Goal: Information Seeking & Learning: Learn about a topic

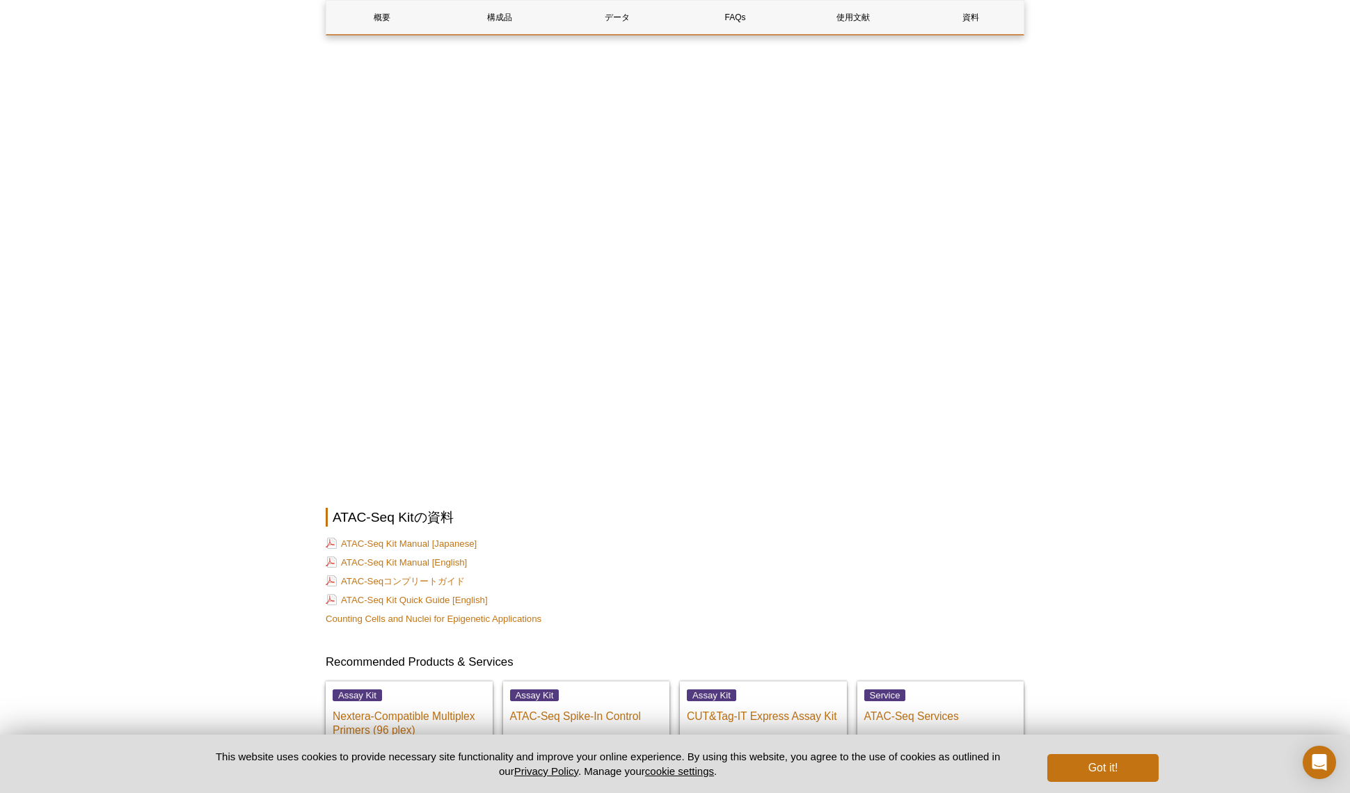
scroll to position [3530, 0]
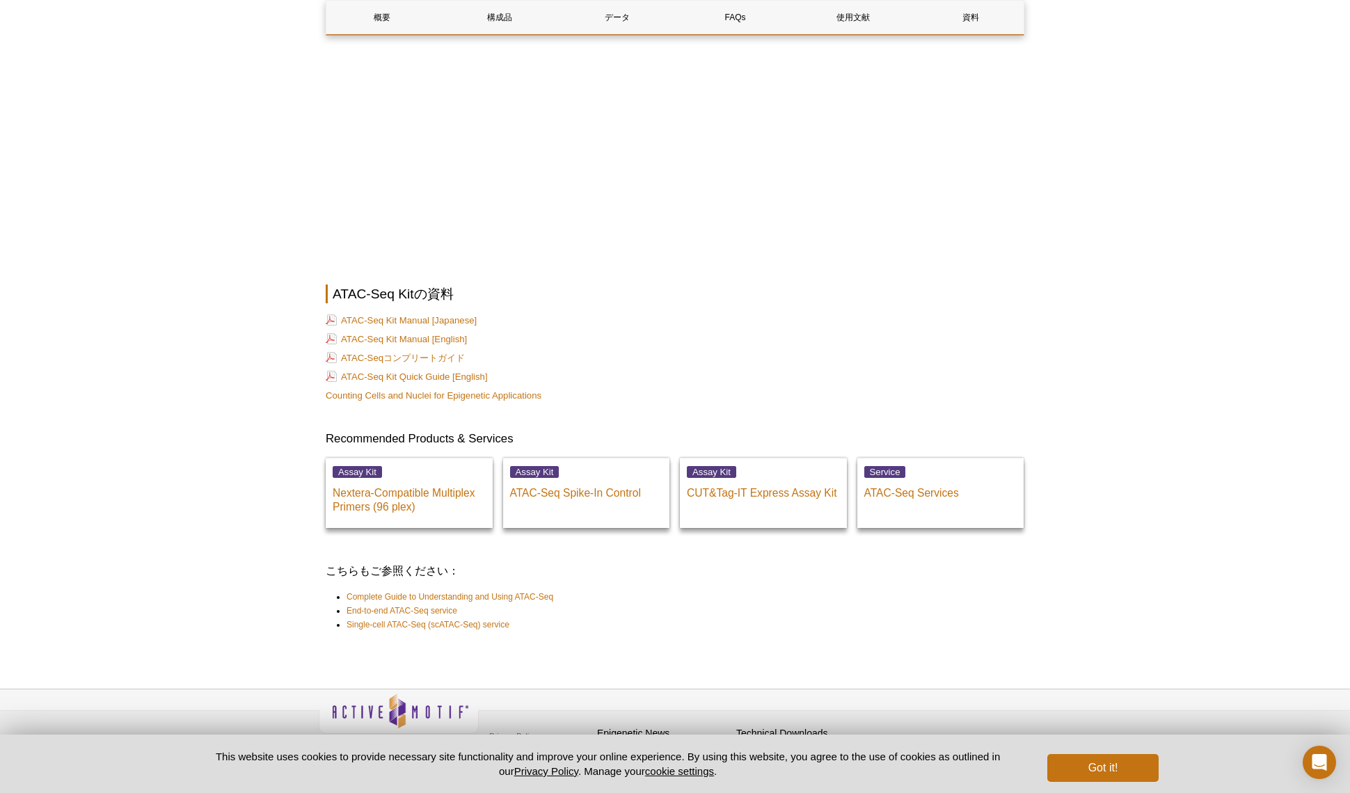
click at [451, 333] on link "ATAC-Seq Kit Manual [English]" at bounding box center [396, 339] width 141 height 13
click at [612, 351] on p "ATAC-Seqコンプリートガイド" at bounding box center [675, 358] width 699 height 14
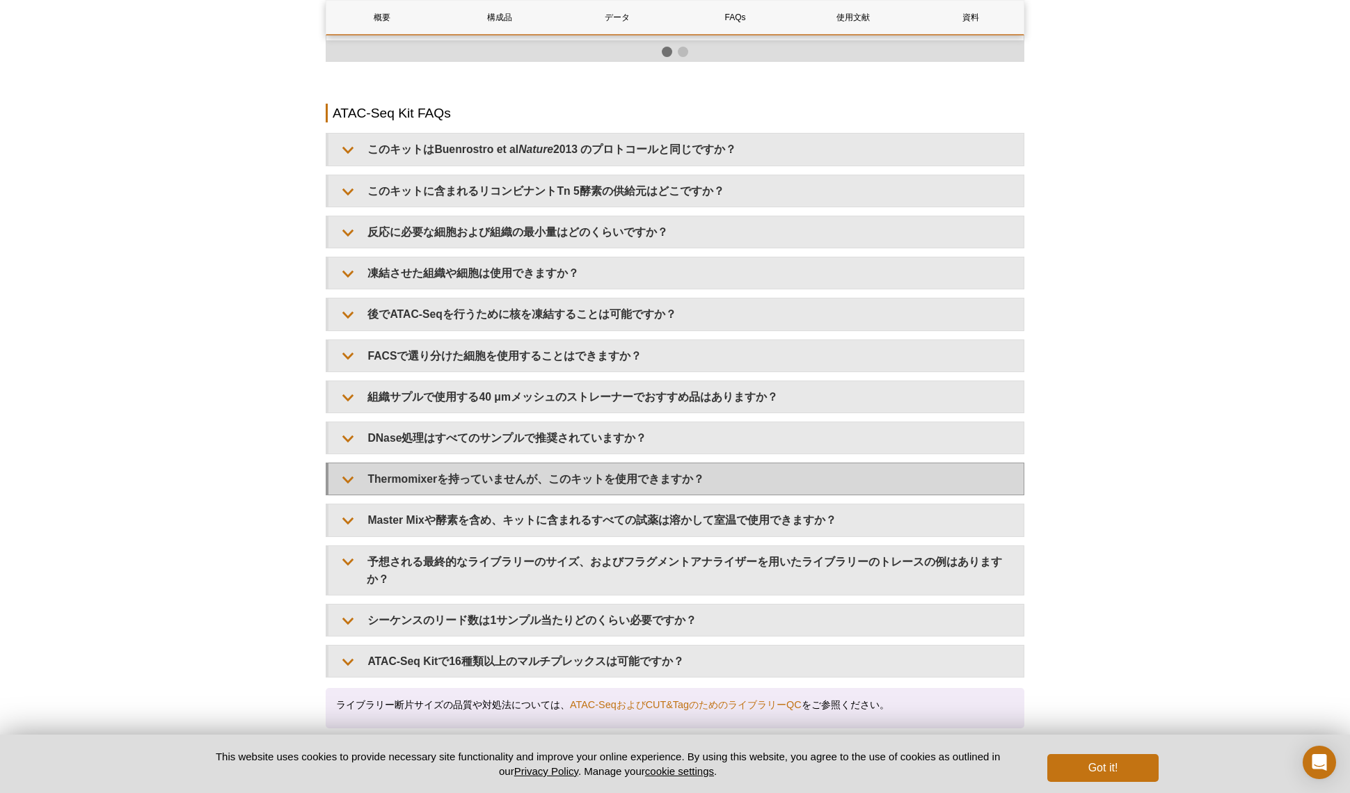
scroll to position [2381, 0]
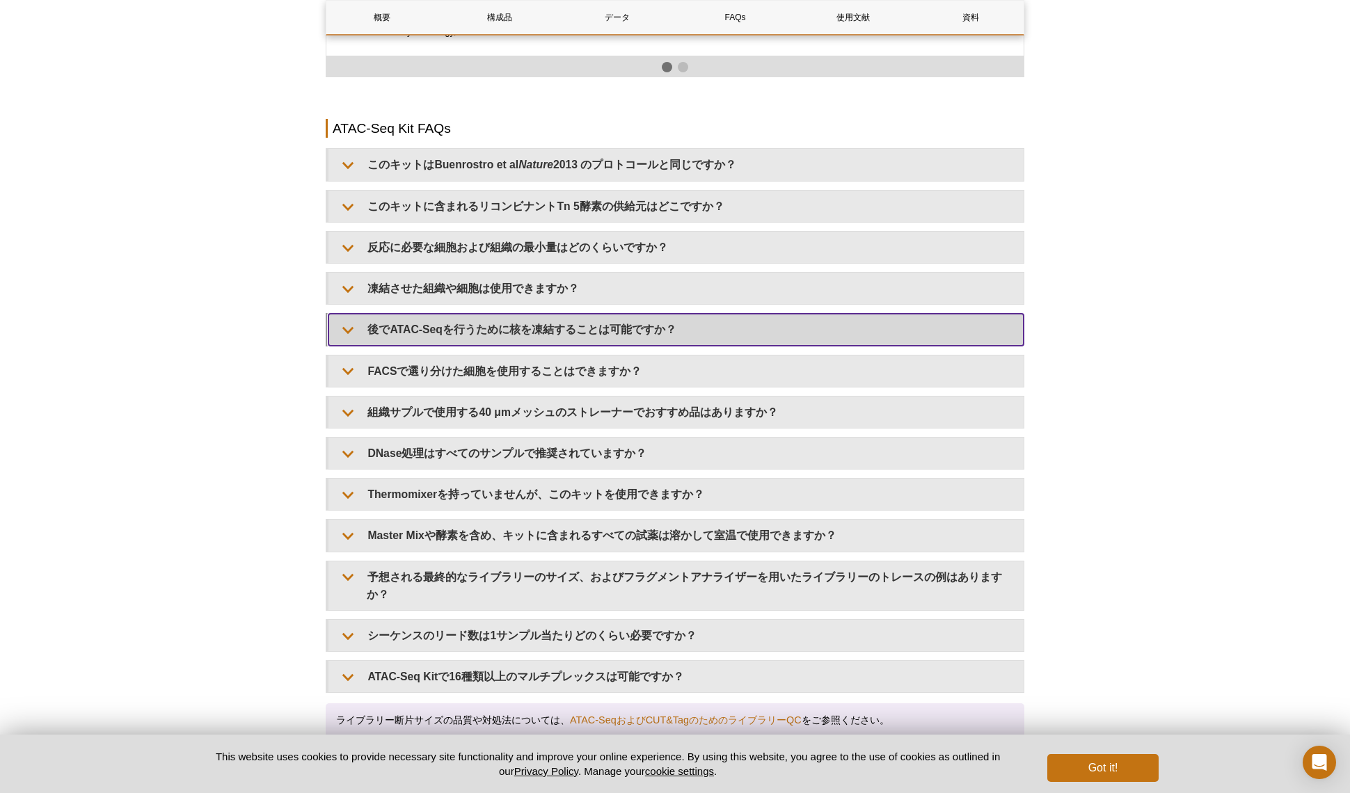
click at [527, 326] on summary "後でATAC-Seqを行うために核を凍結することは可能ですか？" at bounding box center [675, 329] width 695 height 31
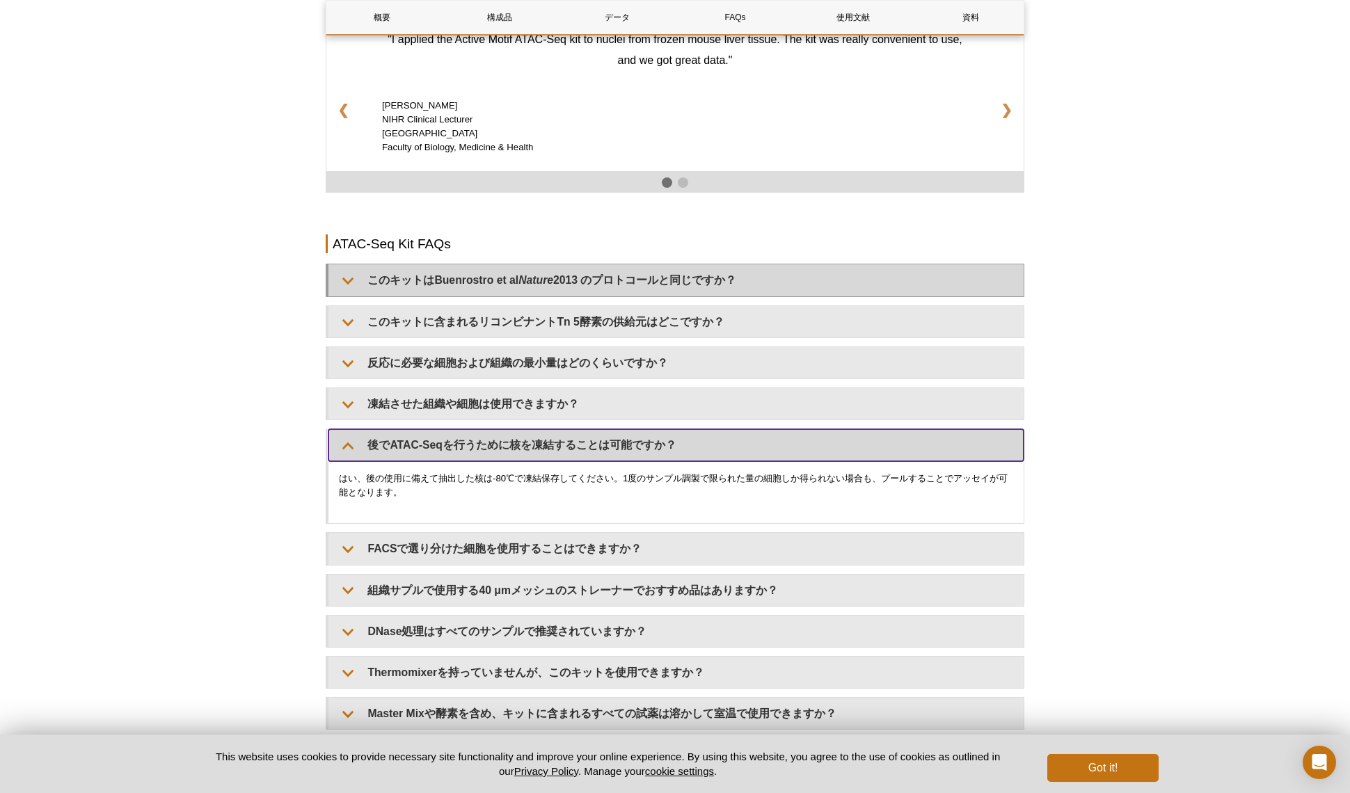
scroll to position [2260, 0]
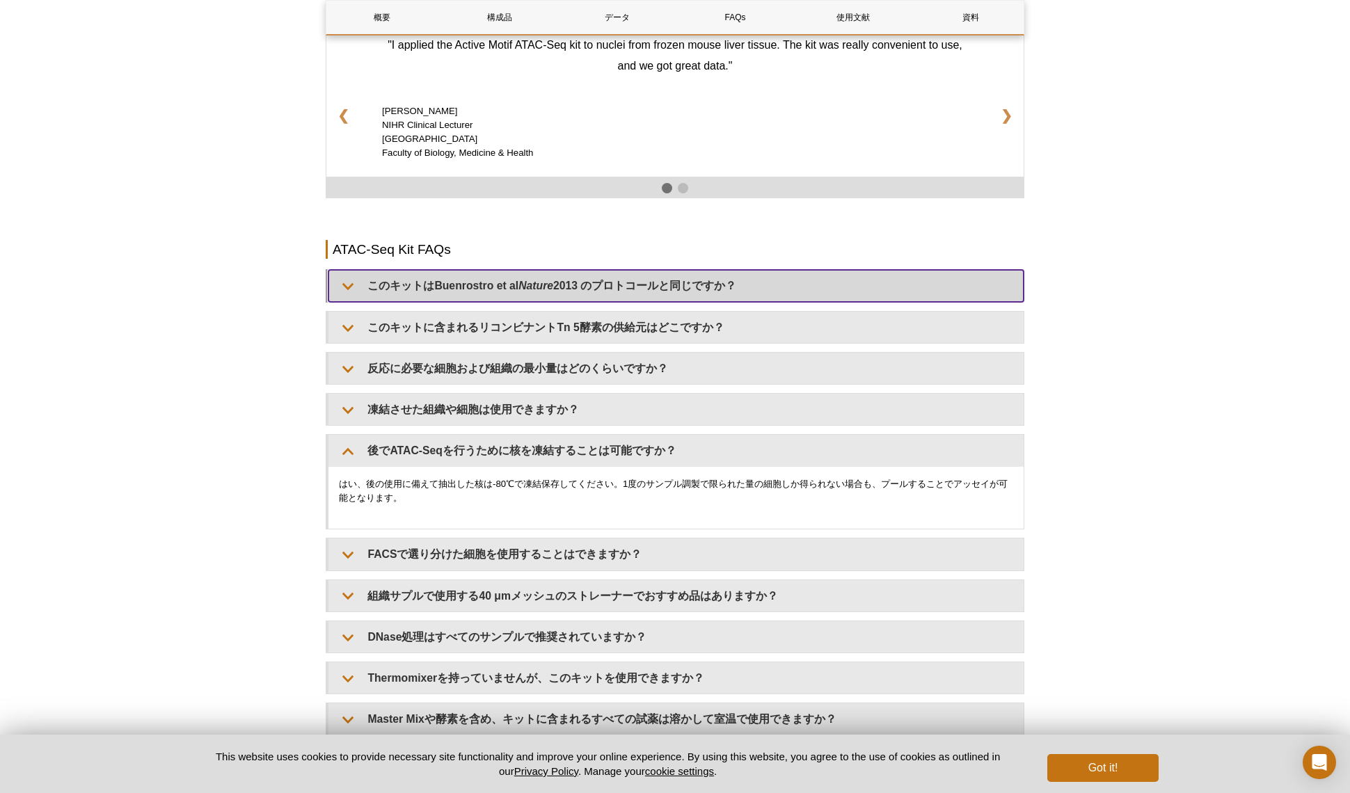
click at [510, 275] on summary "このキットは[PERSON_NAME] et al Nature 2013 のプロトコールと同じですか？" at bounding box center [675, 285] width 695 height 31
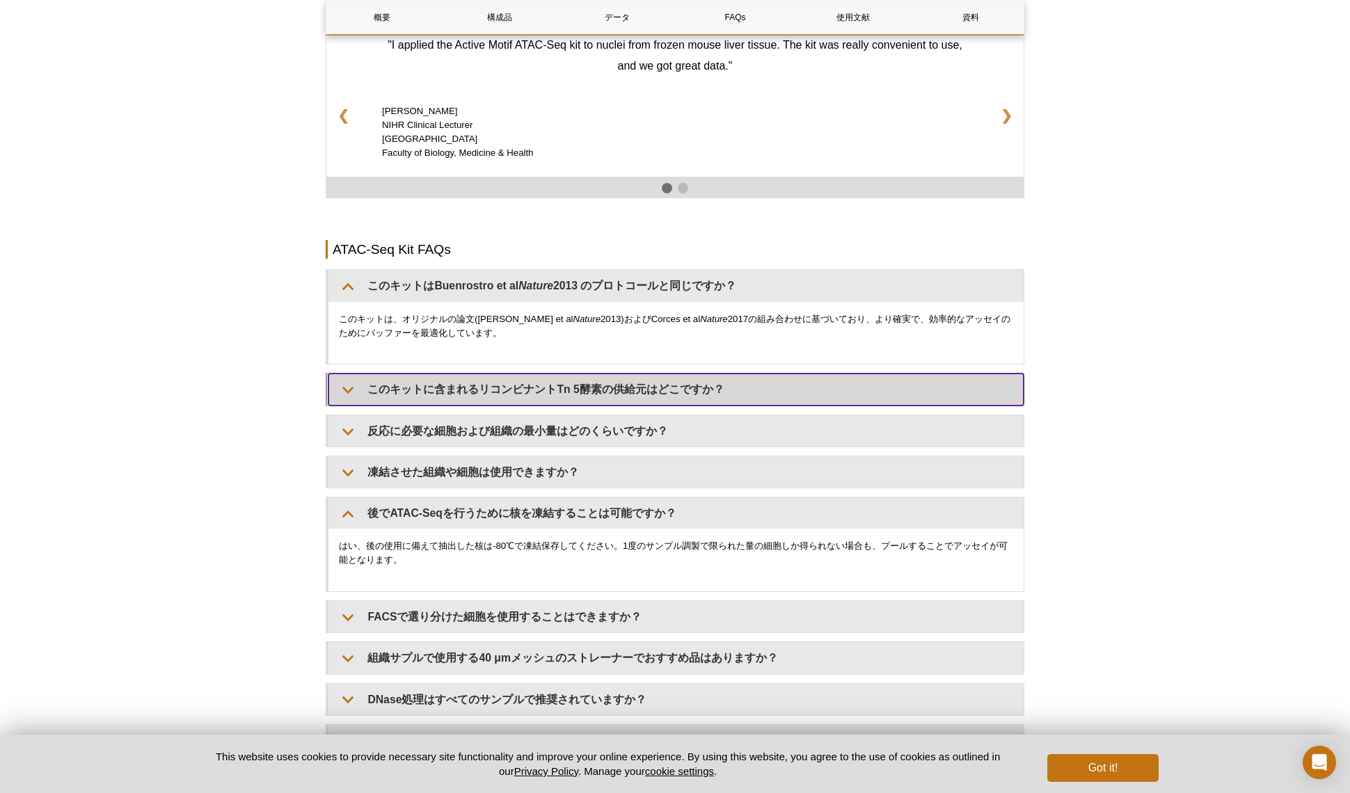
click at [497, 392] on summary "このキットに含まれるリコンビナントTn 5酵素の供給元はどこですか？" at bounding box center [675, 389] width 695 height 31
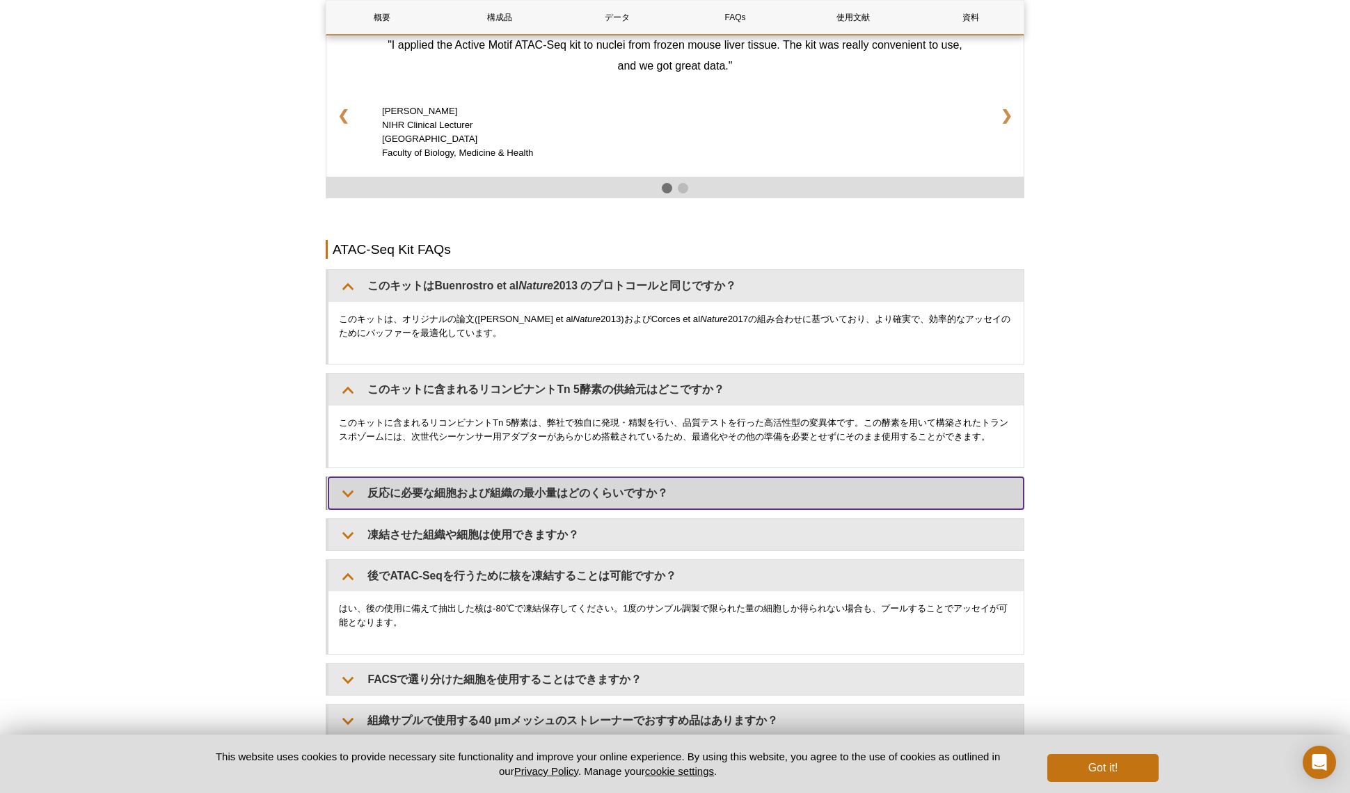
click at [495, 481] on summary "反応に必要な細胞および組織の最小量はどのくらいですか？" at bounding box center [675, 492] width 695 height 31
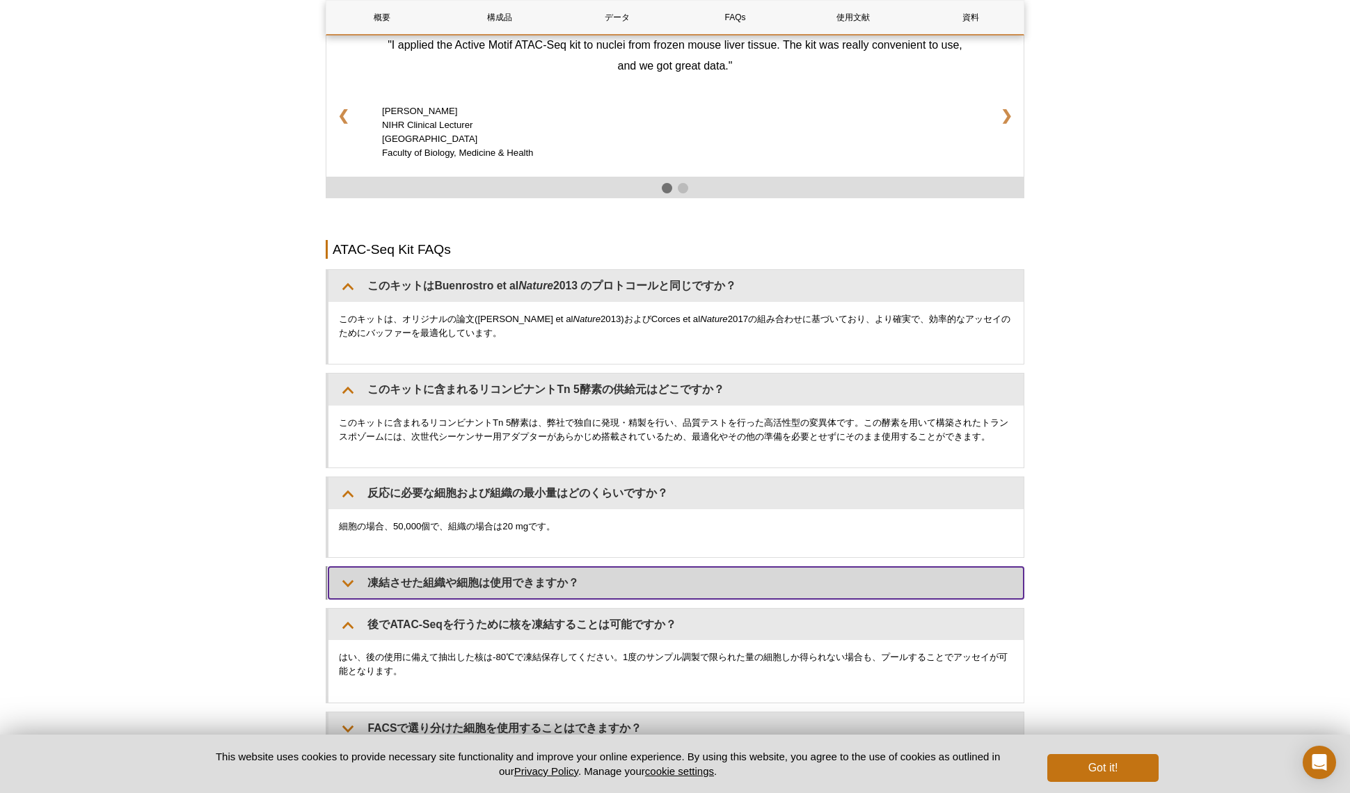
click at [475, 584] on summary "凍結させた組織や細胞は使用できますか？" at bounding box center [675, 582] width 695 height 31
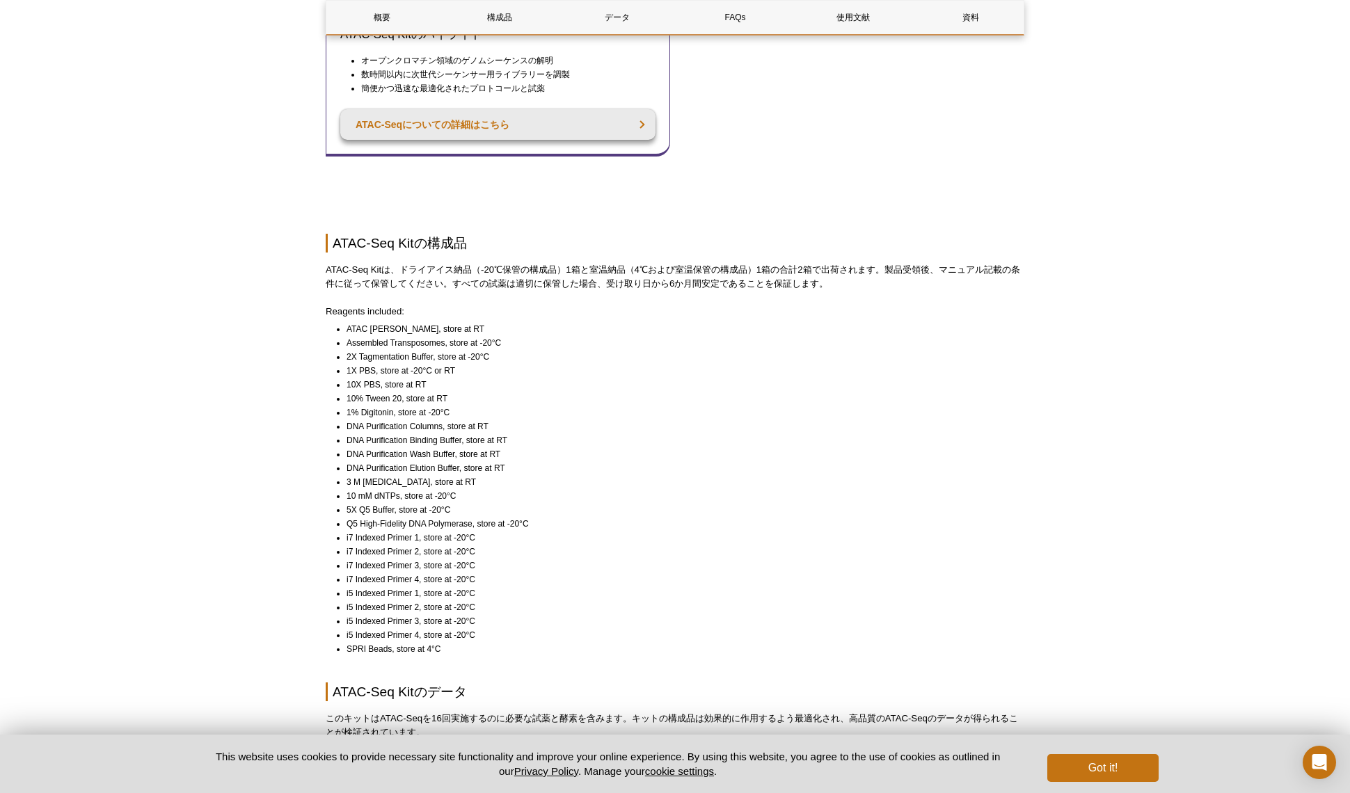
scroll to position [772, 0]
click at [1024, 287] on p "ATAC-Seq Kitは、ドライアイス納品（-20℃保管の構成品）1箱と室温納品（4℃および室温保管の構成品）1箱の合計2箱で出荷されます。製品受領後、マニ…" at bounding box center [675, 278] width 699 height 28
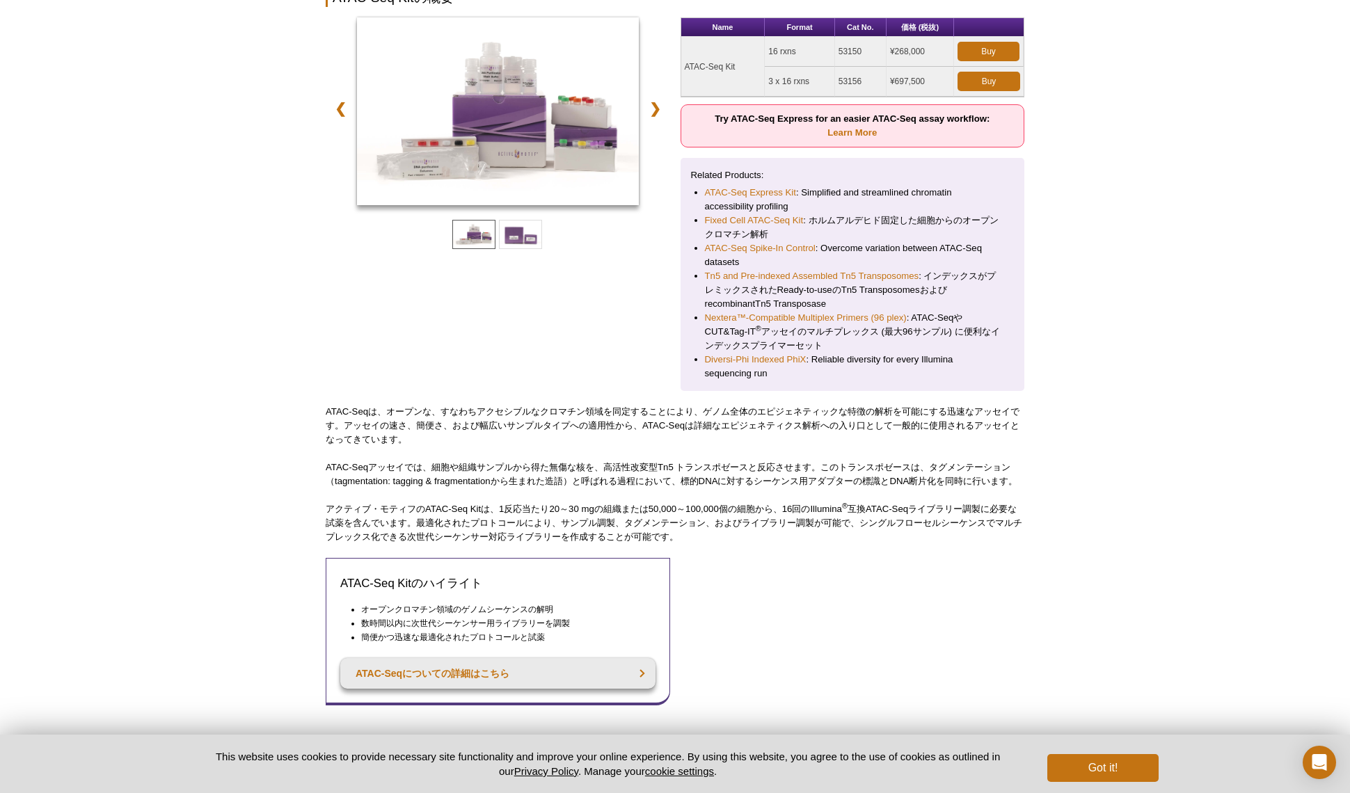
scroll to position [0, 0]
